Goal: Transaction & Acquisition: Purchase product/service

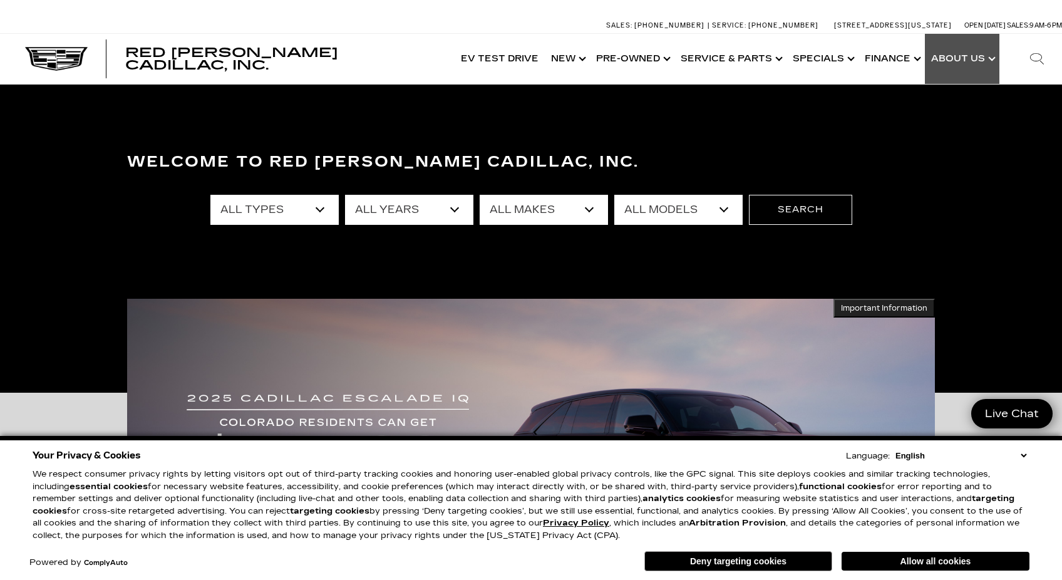
click at [995, 61] on link "Show About Us" at bounding box center [962, 59] width 75 height 50
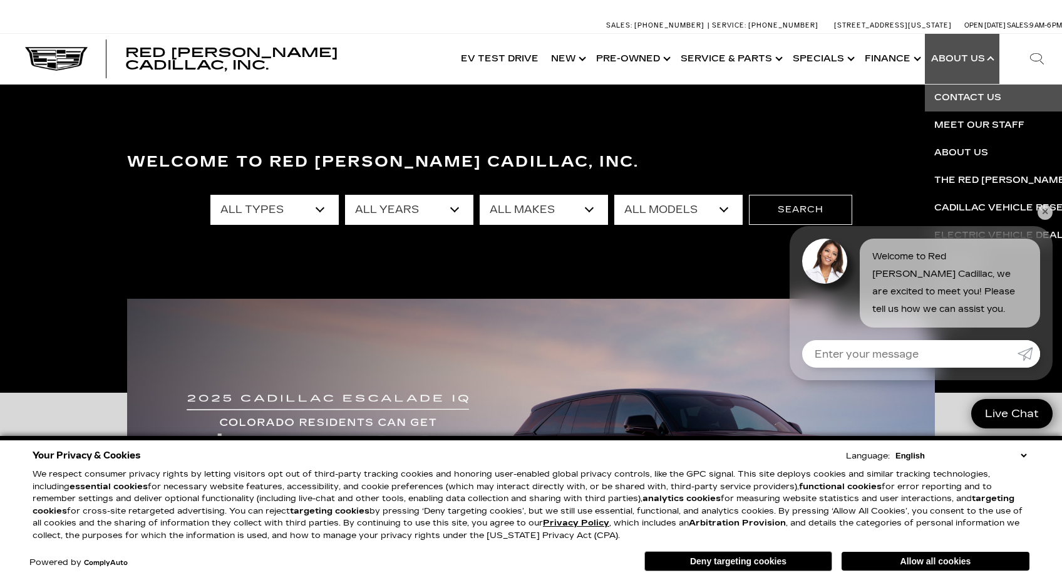
click at [968, 97] on link "Contact Us" at bounding box center [1076, 98] width 303 height 28
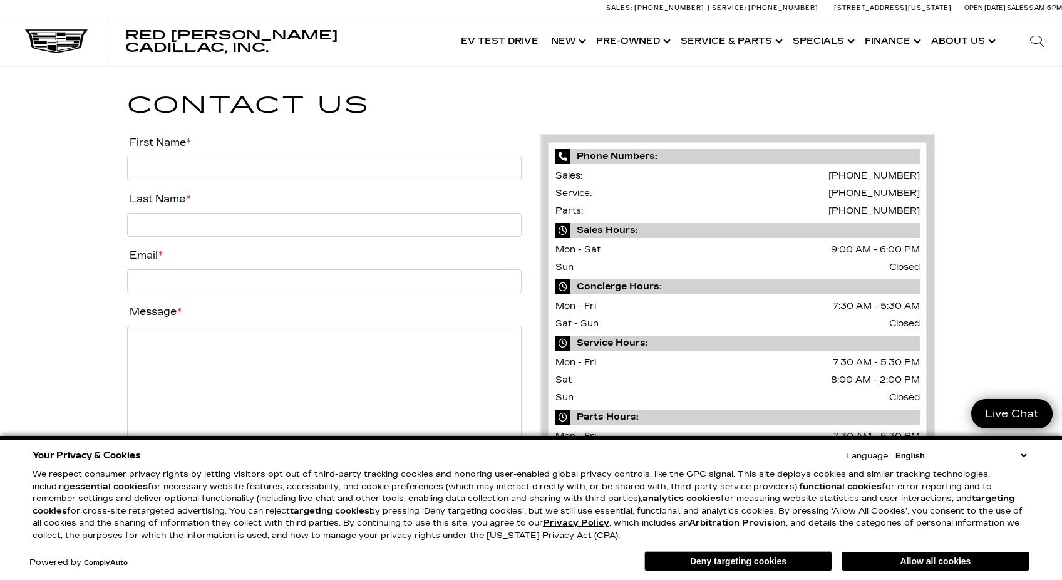
scroll to position [3, 0]
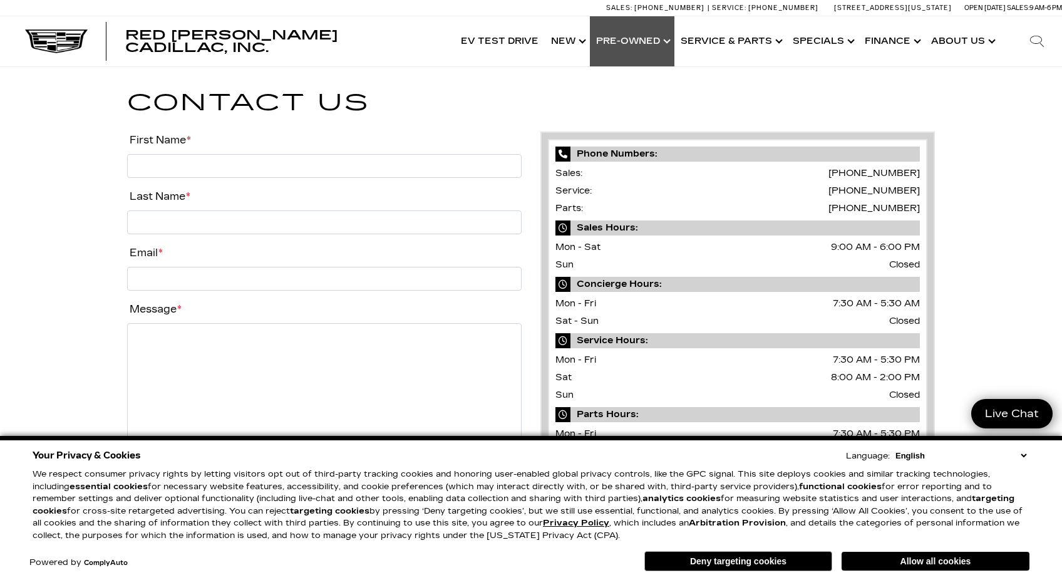
click at [638, 43] on link "Show Pre-Owned" at bounding box center [632, 41] width 85 height 50
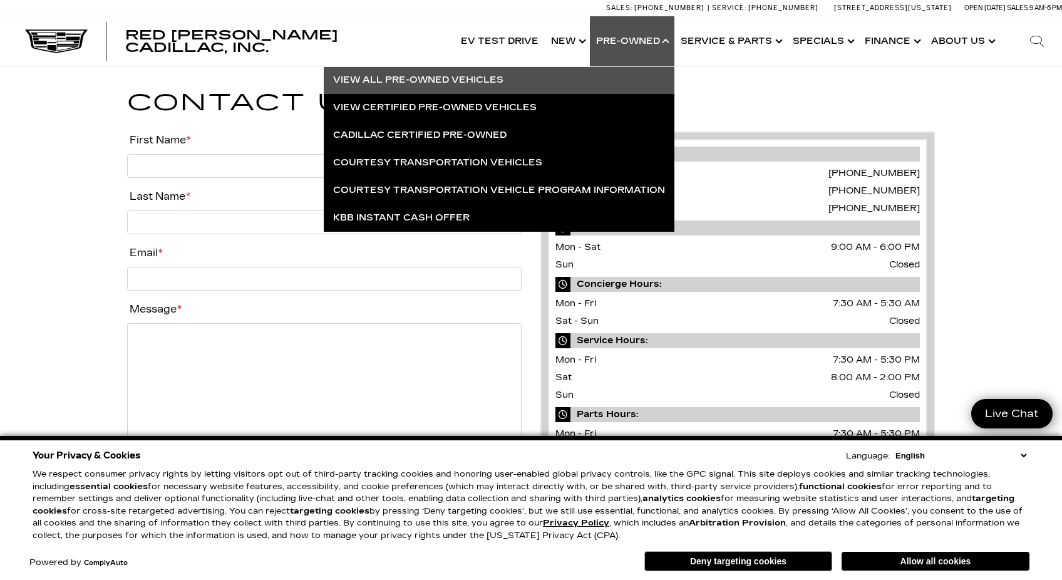
click at [427, 81] on link "View All Pre-Owned Vehicles" at bounding box center [499, 80] width 351 height 28
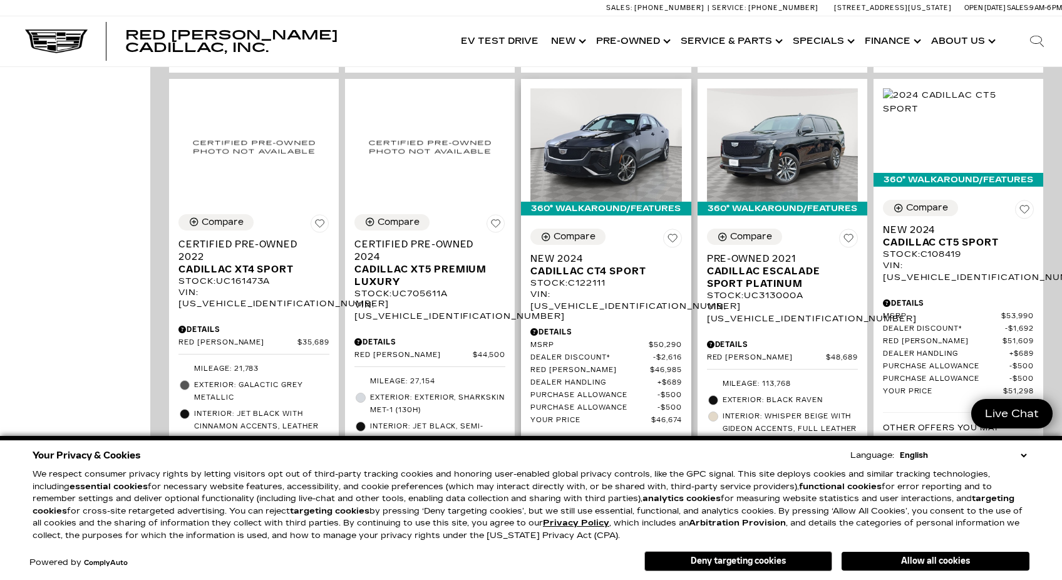
scroll to position [820, 0]
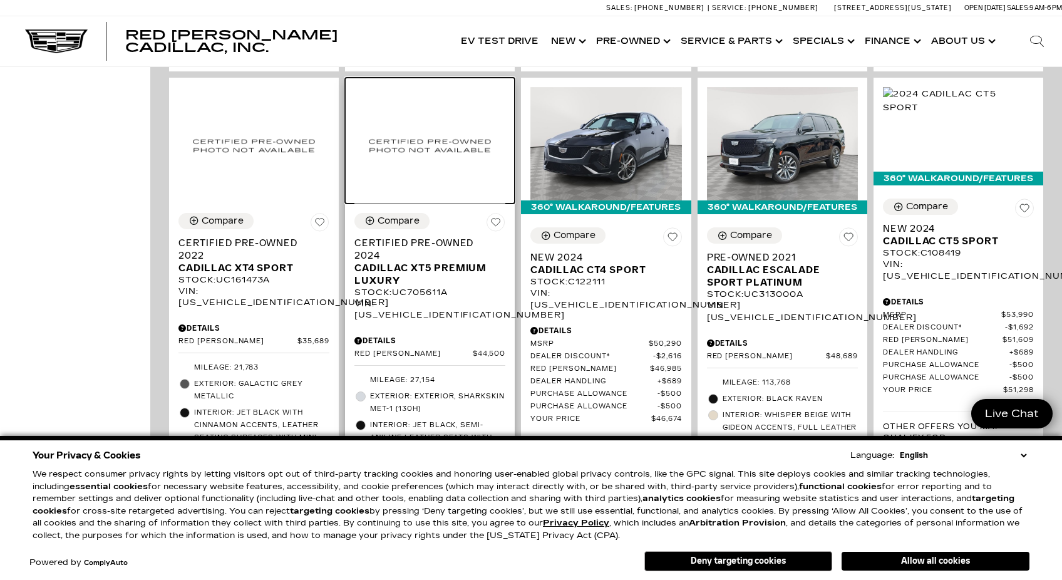
click at [431, 123] on img at bounding box center [430, 145] width 151 height 117
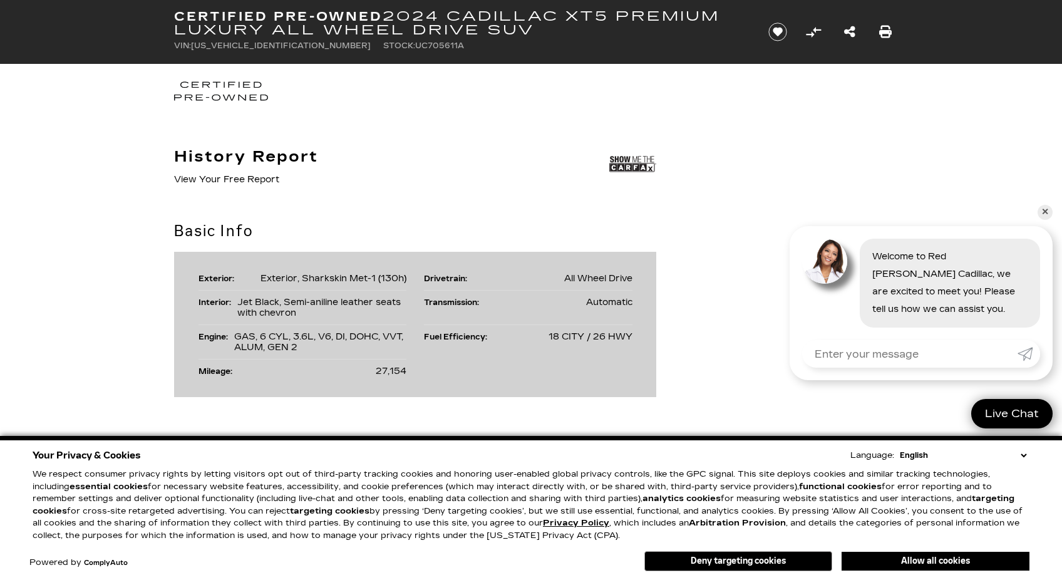
scroll to position [690, 0]
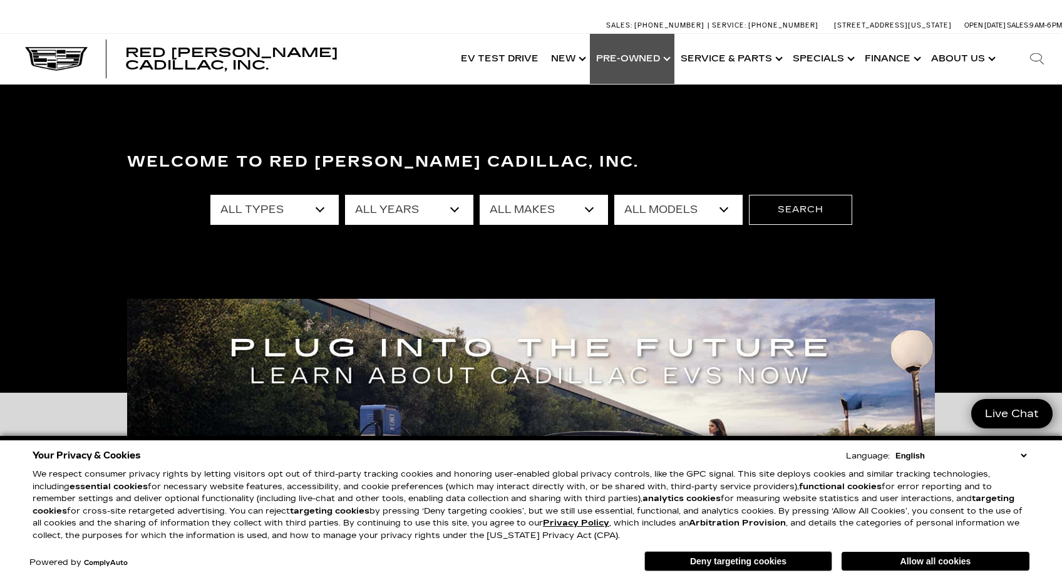
click at [648, 54] on link "Show Pre-Owned" at bounding box center [632, 59] width 85 height 50
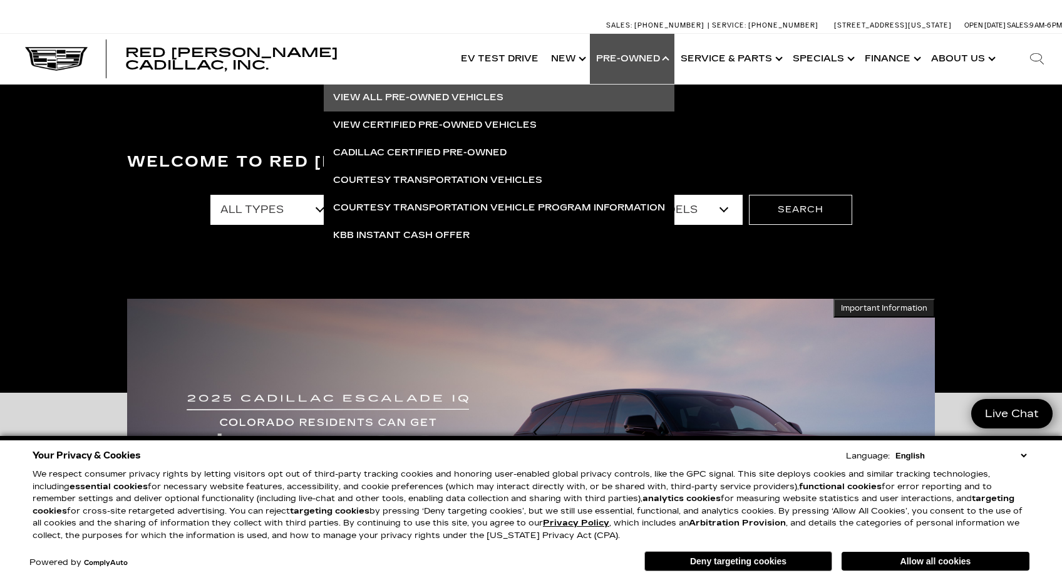
click at [411, 94] on link "View All Pre-Owned Vehicles" at bounding box center [499, 98] width 351 height 28
